Goal: Transaction & Acquisition: Subscribe to service/newsletter

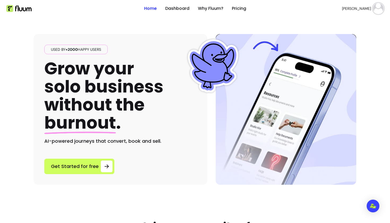
click at [377, 5] on img at bounding box center [378, 8] width 11 height 11
click at [345, 49] on span "Log Out" at bounding box center [360, 48] width 39 height 5
click at [368, 8] on link "Sign Up" at bounding box center [373, 9] width 21 height 10
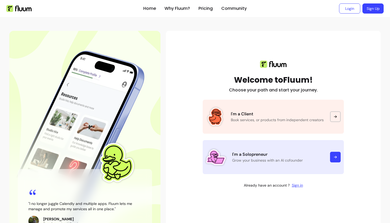
click at [251, 154] on p "I'm a Solopreneur" at bounding box center [278, 154] width 92 height 6
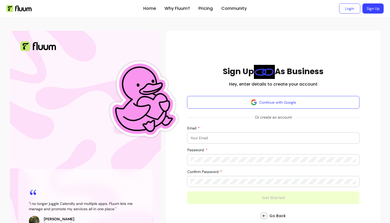
click at [237, 138] on input "Email" at bounding box center [274, 137] width 166 height 5
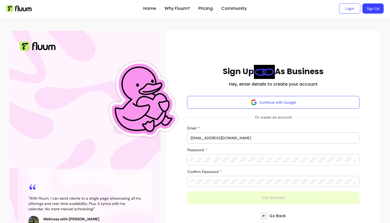
type input "[EMAIL_ADDRESS][DOMAIN_NAME]"
click at [230, 163] on div at bounding box center [274, 159] width 166 height 11
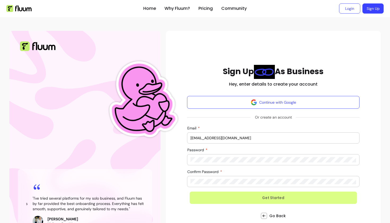
click at [260, 192] on button "Get Started" at bounding box center [274, 197] width 168 height 12
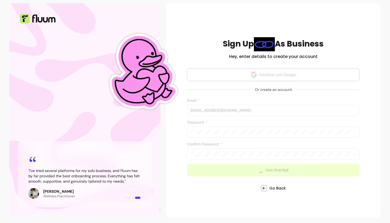
scroll to position [34, 0]
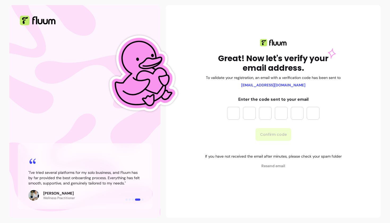
click at [238, 107] on input "Please enter OTP character 1" at bounding box center [233, 113] width 13 height 13
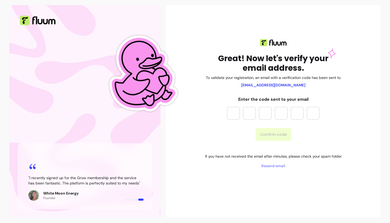
type input "*"
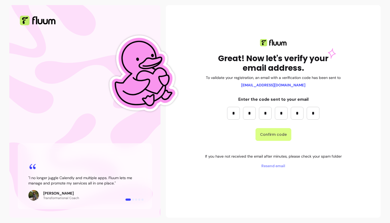
type input "*"
click at [280, 128] on button "Confirm code" at bounding box center [274, 134] width 36 height 13
